Goal: Task Accomplishment & Management: Use online tool/utility

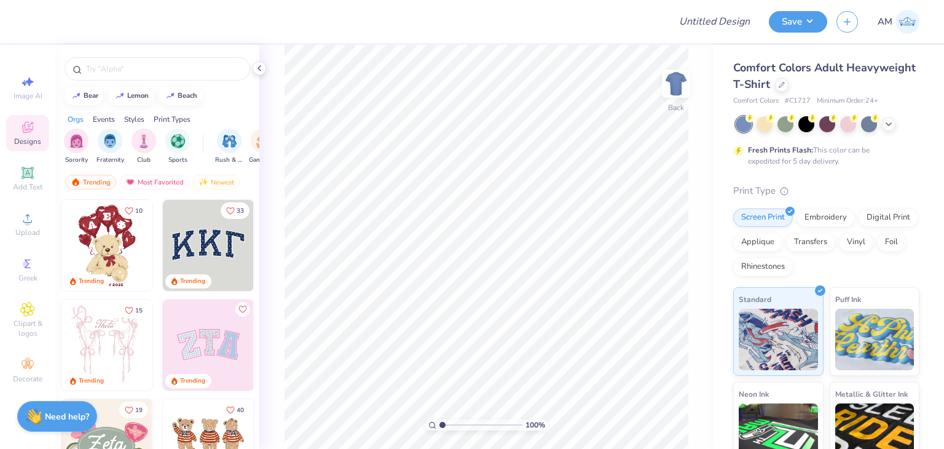
click at [258, 69] on icon at bounding box center [260, 68] width 10 height 10
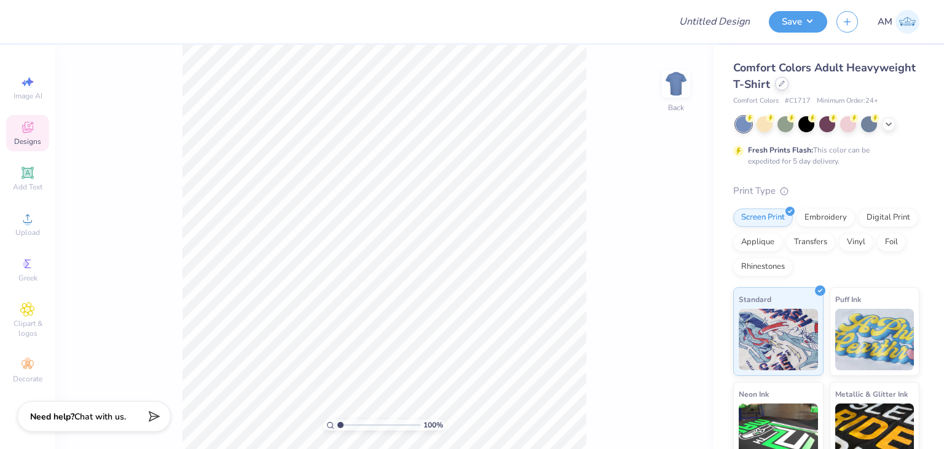
click at [789, 87] on div at bounding box center [782, 84] width 14 height 14
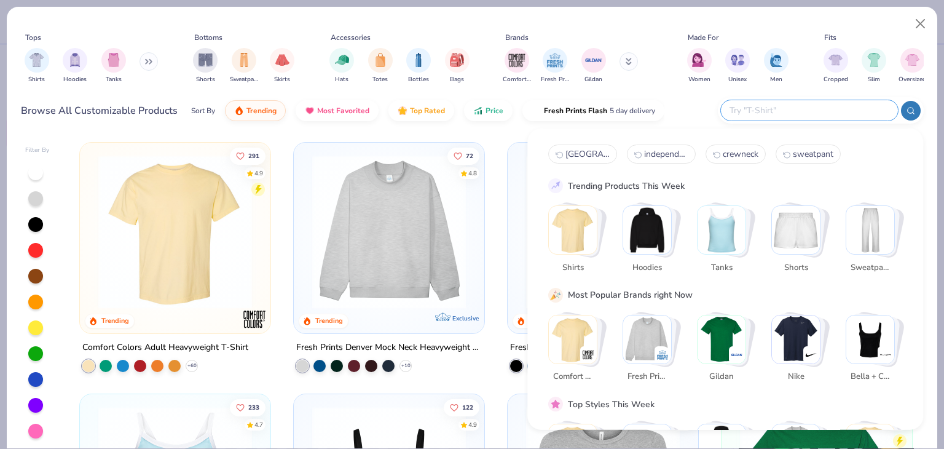
click at [811, 116] on input "text" at bounding box center [809, 110] width 161 height 14
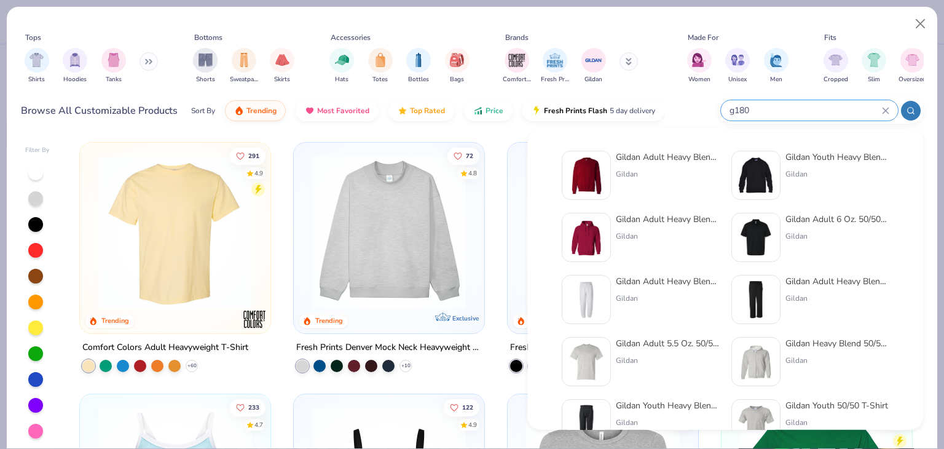
type input "g180"
click at [692, 153] on div "Gildan Adult Heavy Blend Adult 8 Oz. 50/50 Fleece Crew" at bounding box center [667, 157] width 103 height 13
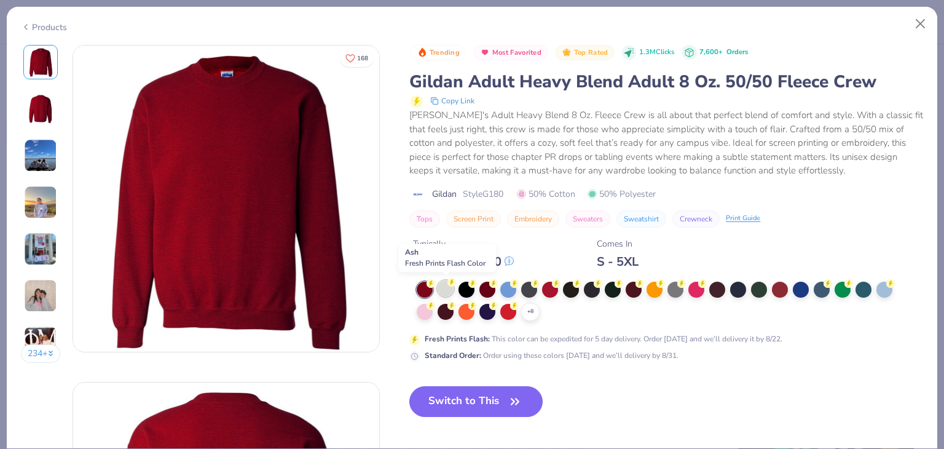
click at [448, 288] on div at bounding box center [446, 288] width 16 height 16
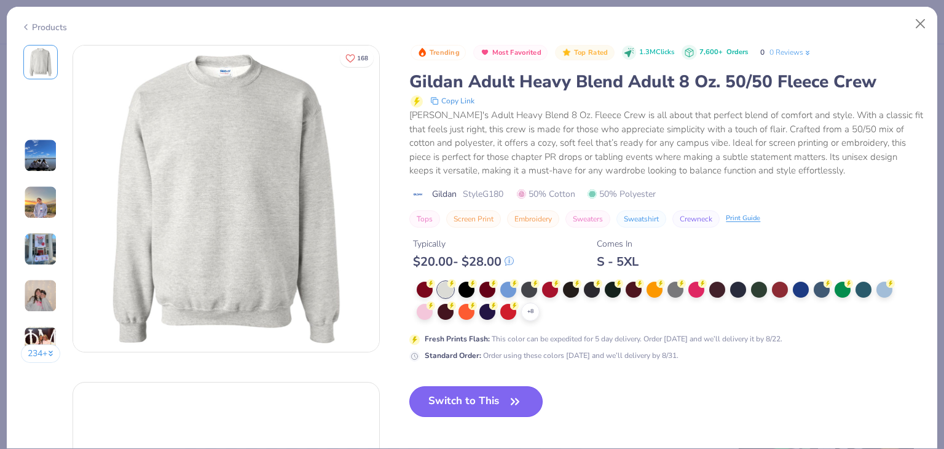
click at [469, 394] on button "Switch to This" at bounding box center [475, 401] width 133 height 31
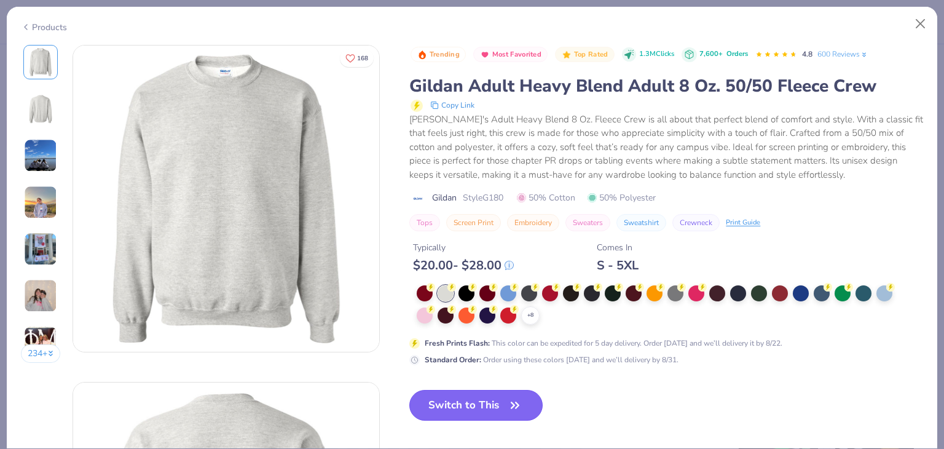
click at [462, 405] on button "Switch to This" at bounding box center [475, 405] width 133 height 31
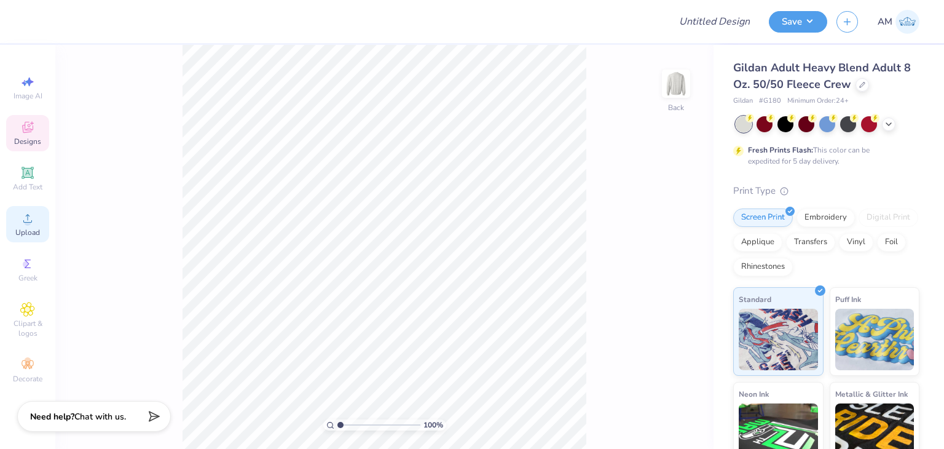
click at [32, 217] on icon at bounding box center [27, 218] width 15 height 15
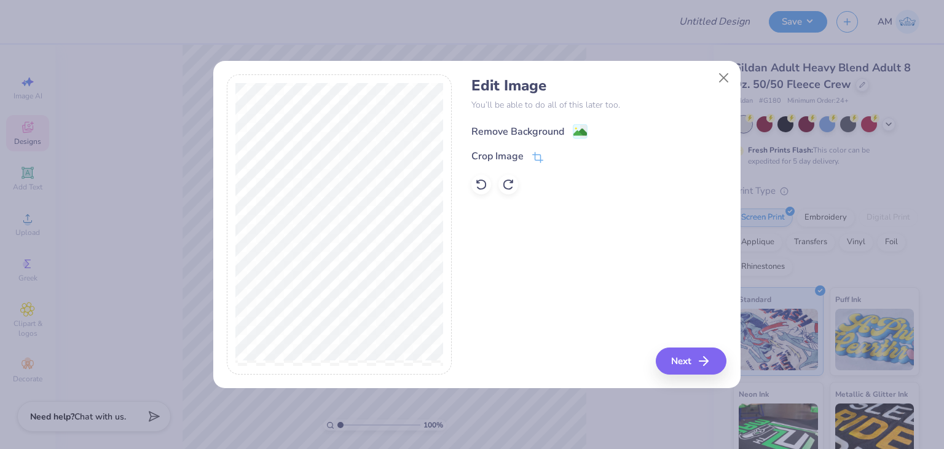
click at [548, 130] on div "Remove Background" at bounding box center [518, 131] width 93 height 15
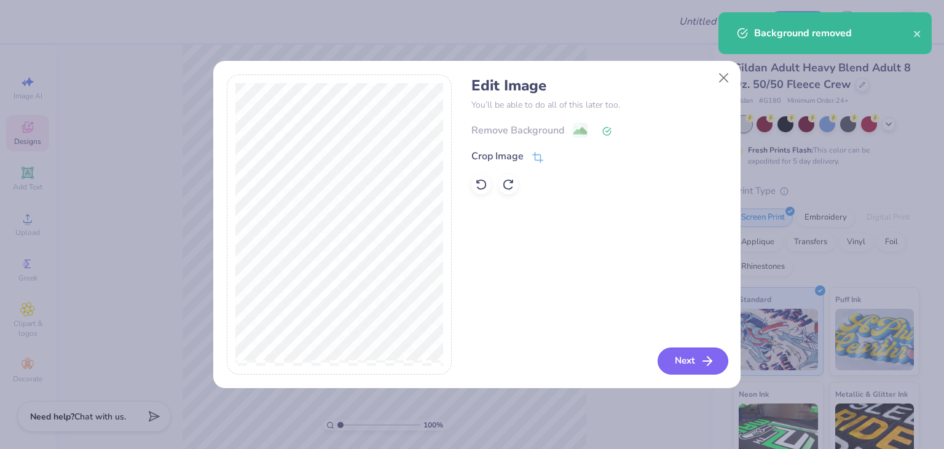
click at [702, 347] on button "Next" at bounding box center [693, 360] width 71 height 27
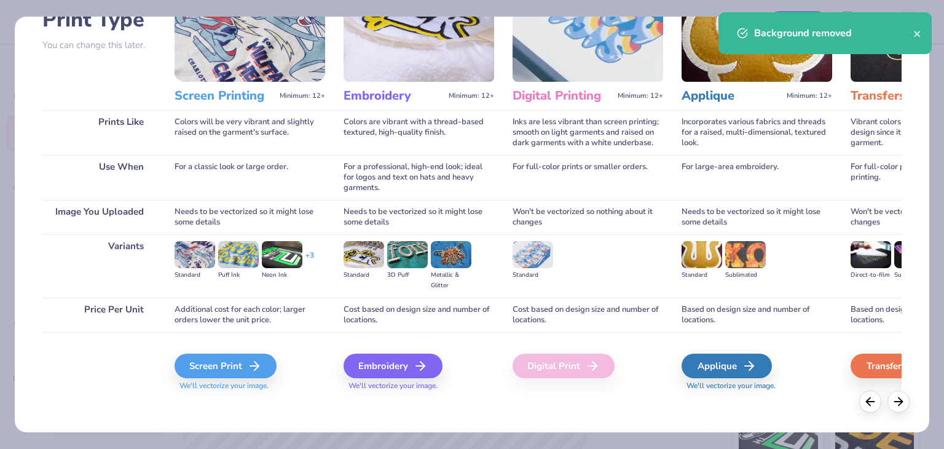
scroll to position [103, 0]
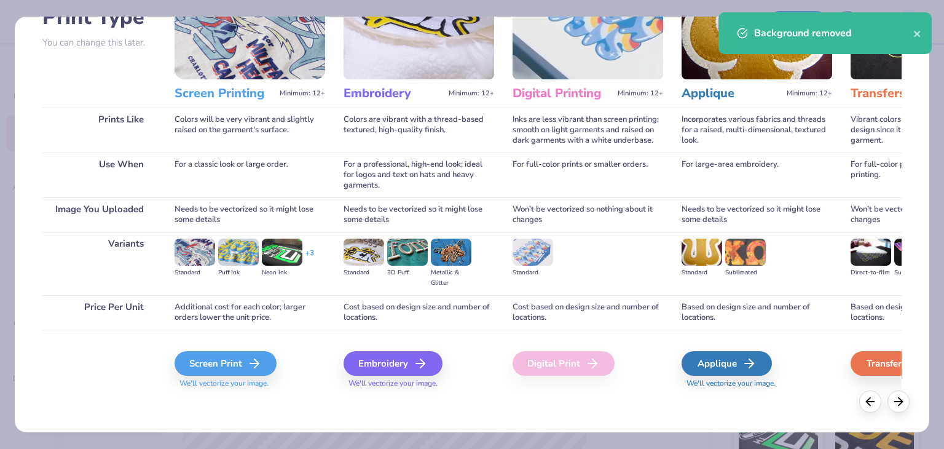
click at [254, 350] on div "Screen Print We'll vectorize your image." at bounding box center [250, 363] width 151 height 66
click at [253, 352] on div "Screen Print" at bounding box center [227, 363] width 102 height 25
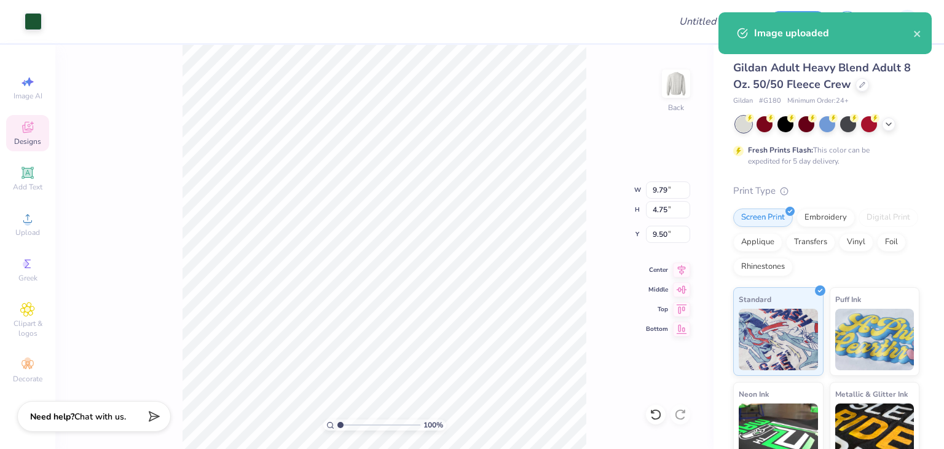
type input "11.90"
type input "5.78"
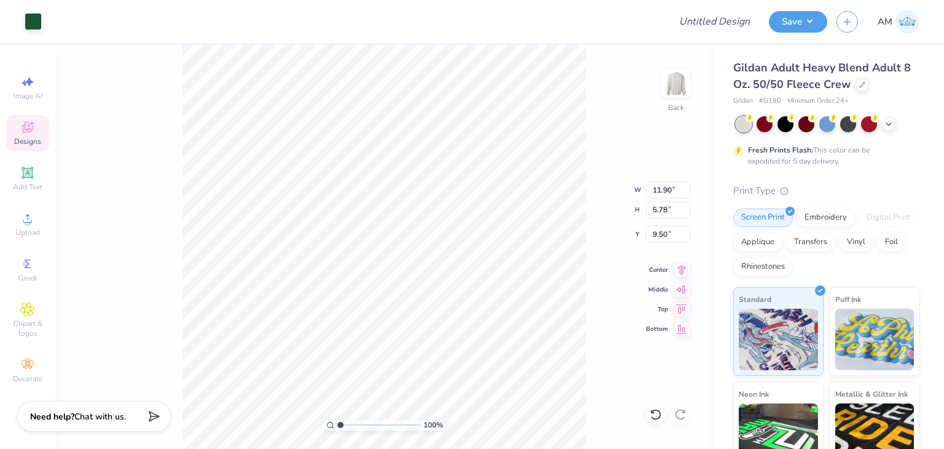
type input "3.00"
click at [41, 223] on div "Upload" at bounding box center [27, 224] width 43 height 36
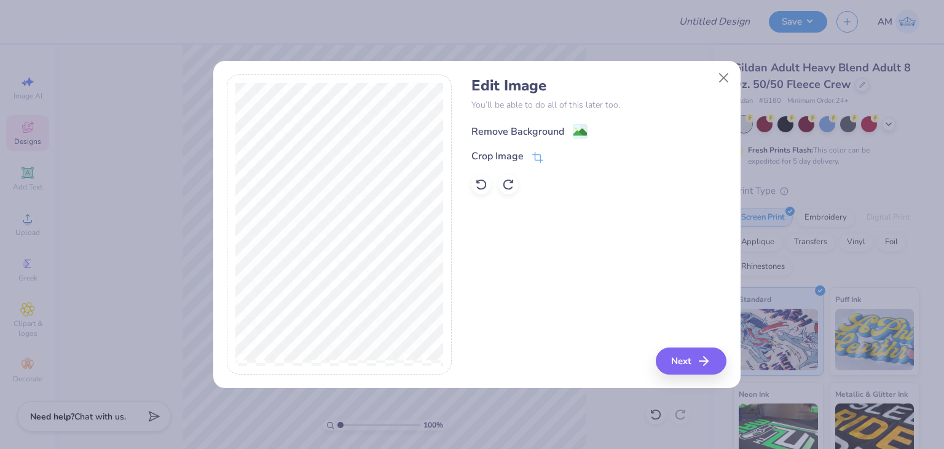
click at [506, 124] on div "Remove Background" at bounding box center [518, 131] width 93 height 15
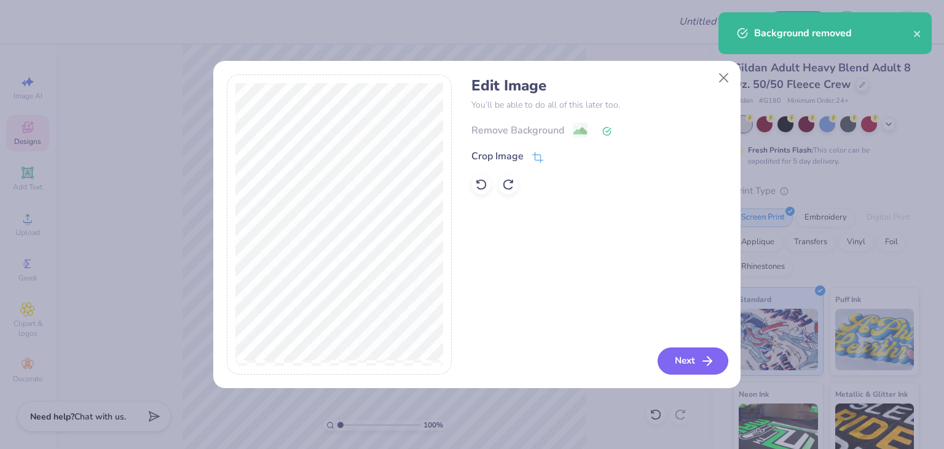
click at [674, 350] on button "Next" at bounding box center [693, 360] width 71 height 27
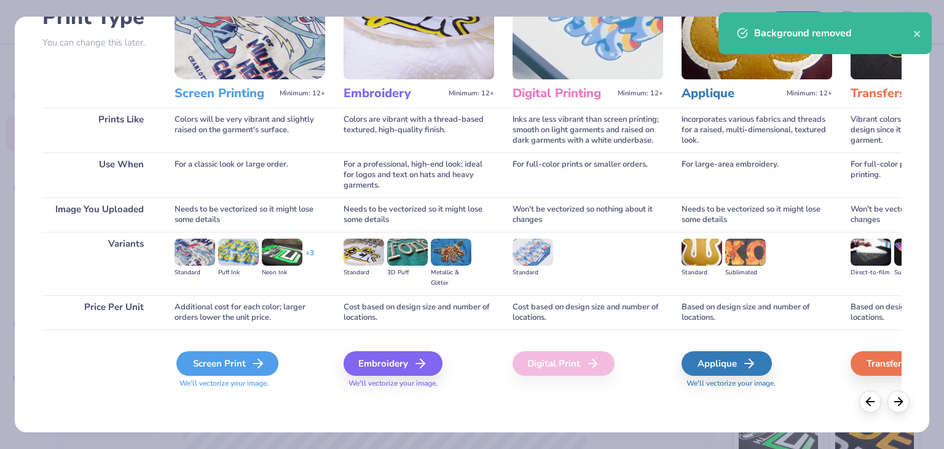
click at [262, 372] on div "Screen Print" at bounding box center [227, 363] width 102 height 25
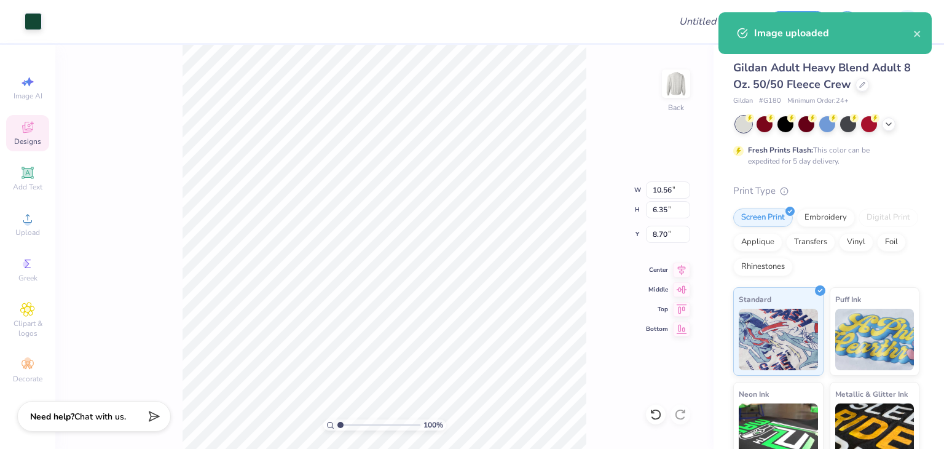
type input "12.39"
type input "7.45"
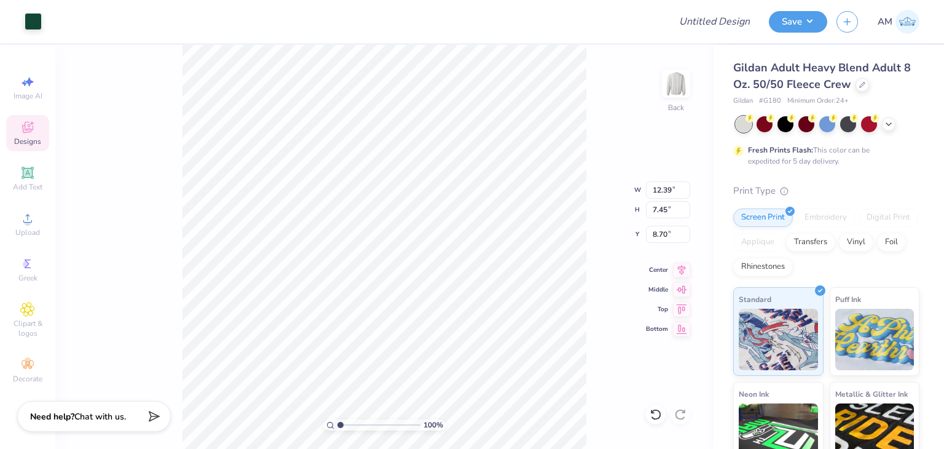
type input "3.00"
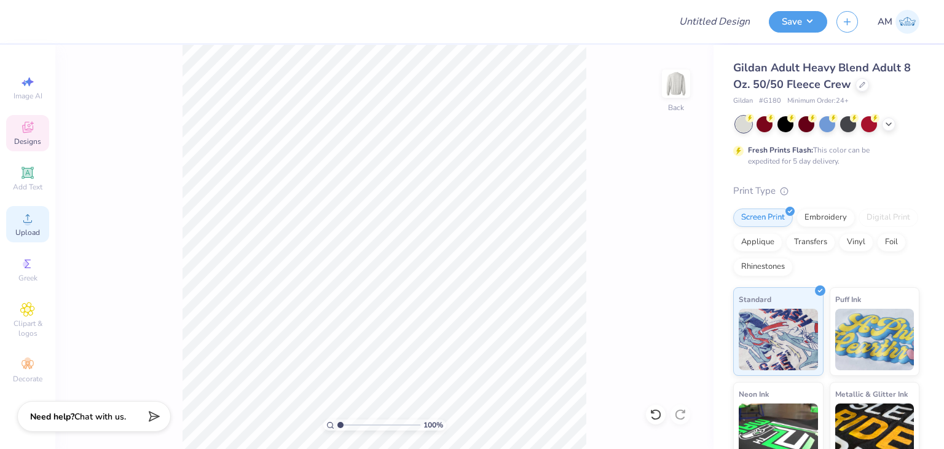
click at [25, 239] on div "Upload" at bounding box center [27, 224] width 43 height 36
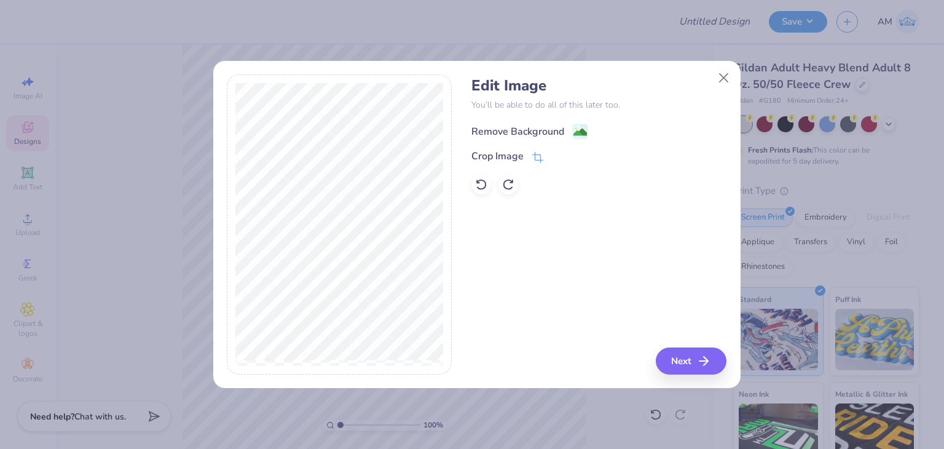
click at [500, 135] on div "Remove Background" at bounding box center [518, 131] width 93 height 15
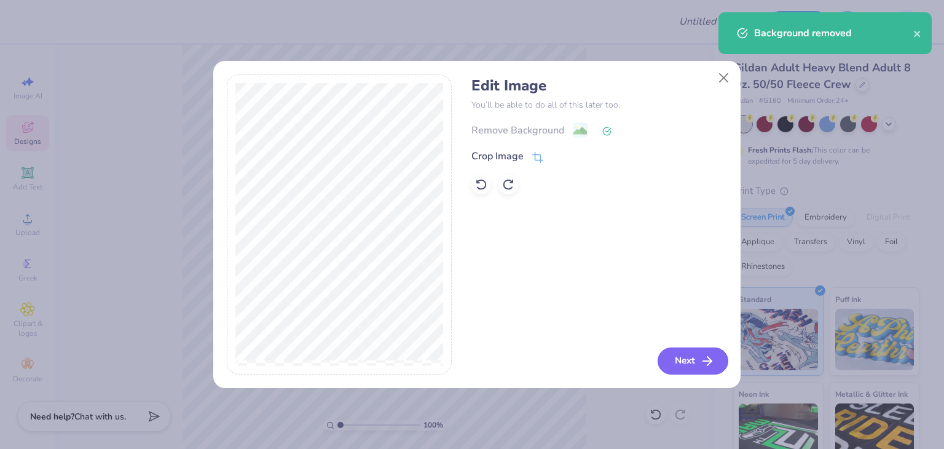
click at [664, 355] on button "Next" at bounding box center [693, 360] width 71 height 27
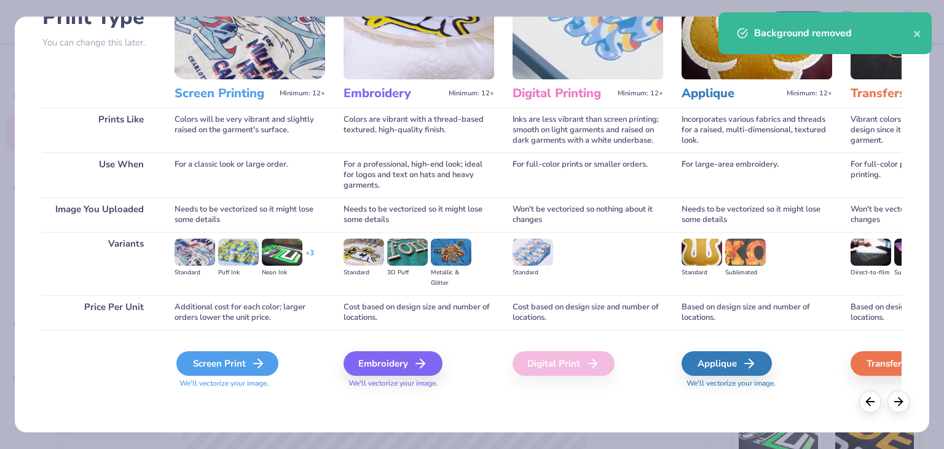
click at [226, 363] on div "Screen Print" at bounding box center [227, 363] width 102 height 25
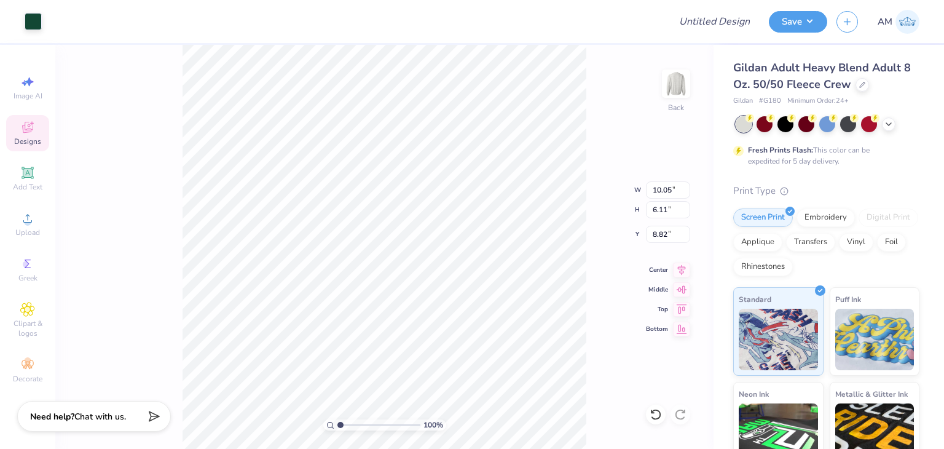
type input "12.25"
type input "7.45"
type input "3.00"
click at [807, 30] on button "Save" at bounding box center [798, 20] width 58 height 22
click at [44, 213] on div "Upload" at bounding box center [27, 224] width 43 height 36
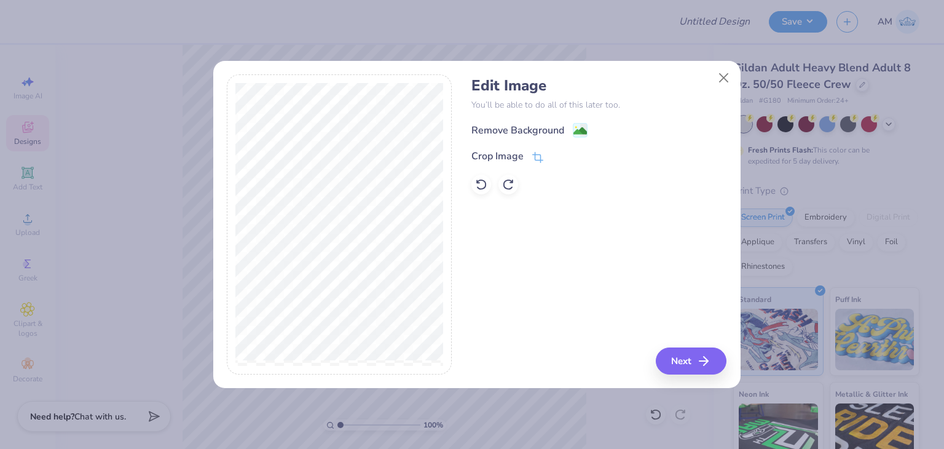
click at [491, 119] on div "Edit Image You’ll be able to do all of this later too. Remove Background Crop I…" at bounding box center [599, 135] width 255 height 117
click at [491, 129] on div "Remove Background" at bounding box center [518, 131] width 93 height 15
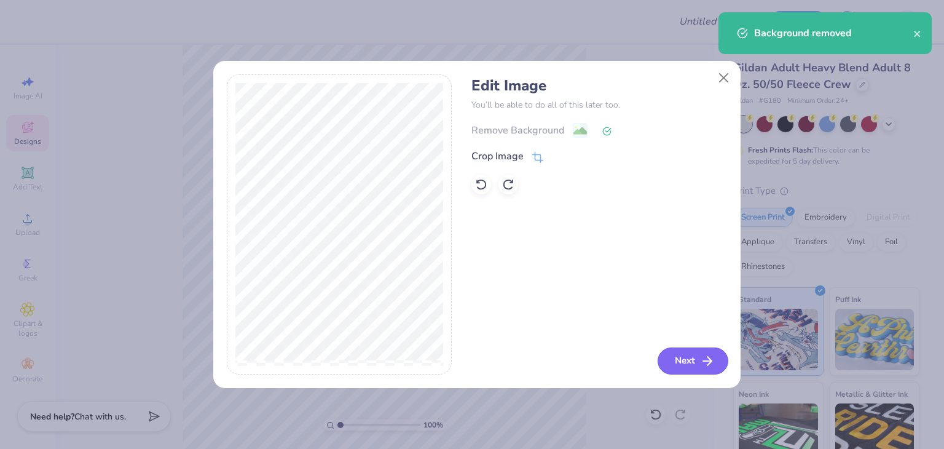
click at [687, 355] on button "Next" at bounding box center [693, 360] width 71 height 27
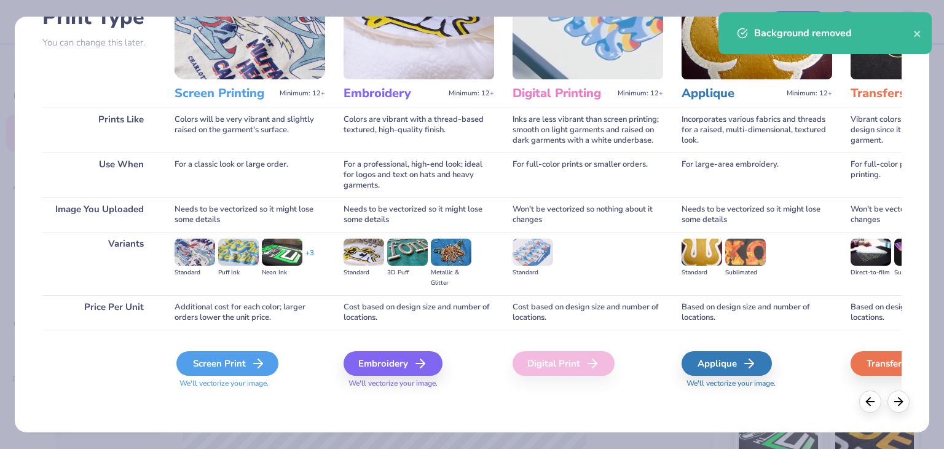
click at [256, 363] on icon at bounding box center [258, 363] width 15 height 15
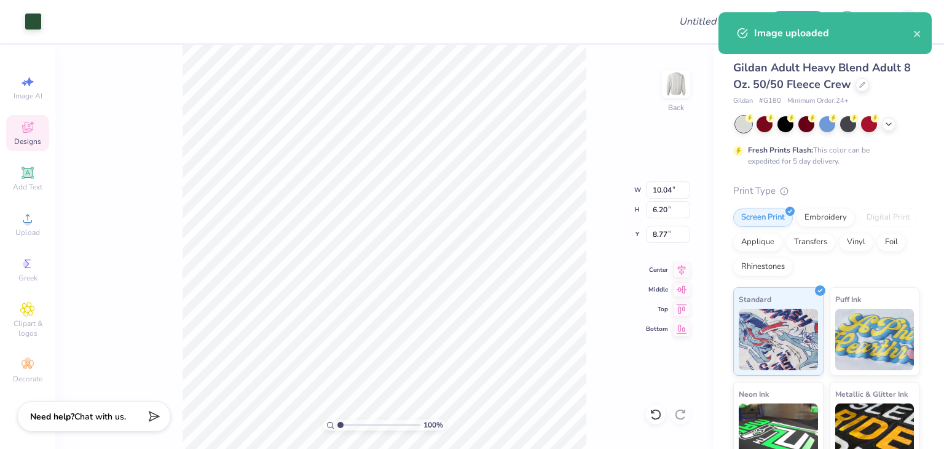
type input "12.25"
type input "7.57"
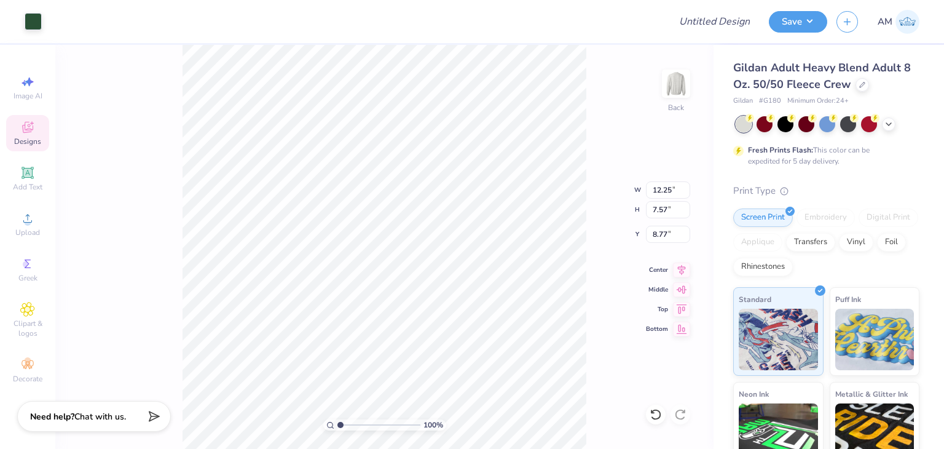
type input "3.00"
